Goal: Find specific fact: Find specific fact

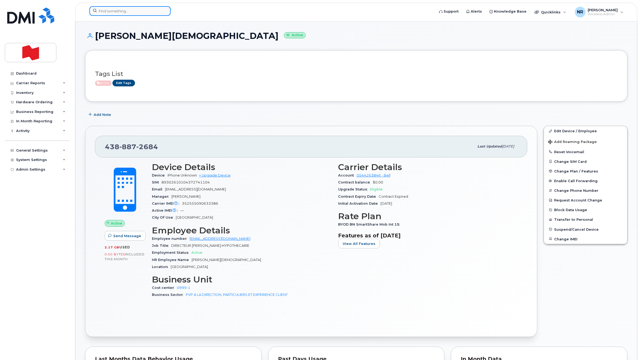
click at [127, 10] on input at bounding box center [129, 11] width 81 height 10
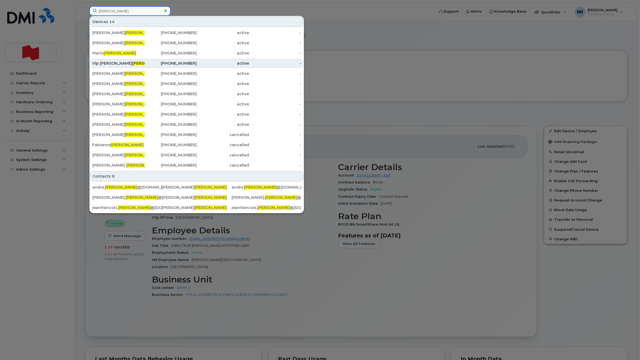
type input "[PERSON_NAME]"
click at [105, 64] on div "Vip [PERSON_NAME]" at bounding box center [118, 63] width 52 height 5
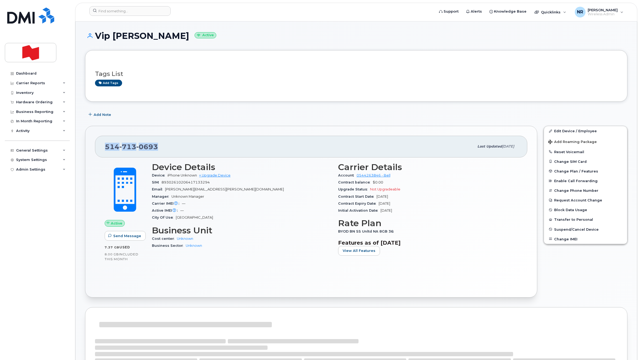
drag, startPoint x: 168, startPoint y: 149, endPoint x: 95, endPoint y: 151, distance: 73.8
click at [95, 151] on div "[PHONE_NUMBER] Last updated [DATE] Active Send Message 7.37 GB  used 8.00 GB  i…" at bounding box center [311, 212] width 452 height 172
copy span "[PHONE_NUMBER]"
